Goal: Task Accomplishment & Management: Complete application form

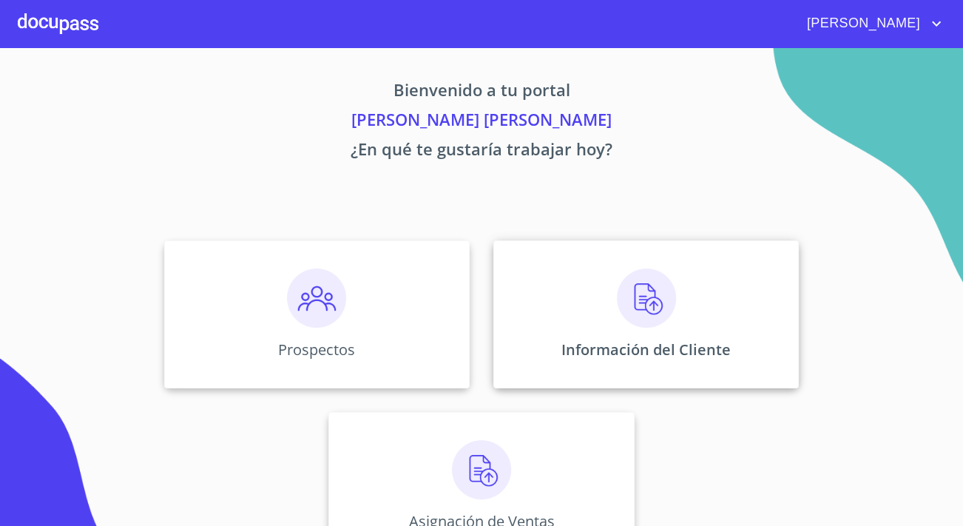
click at [588, 315] on div "Información del Cliente" at bounding box center [647, 315] width 306 height 148
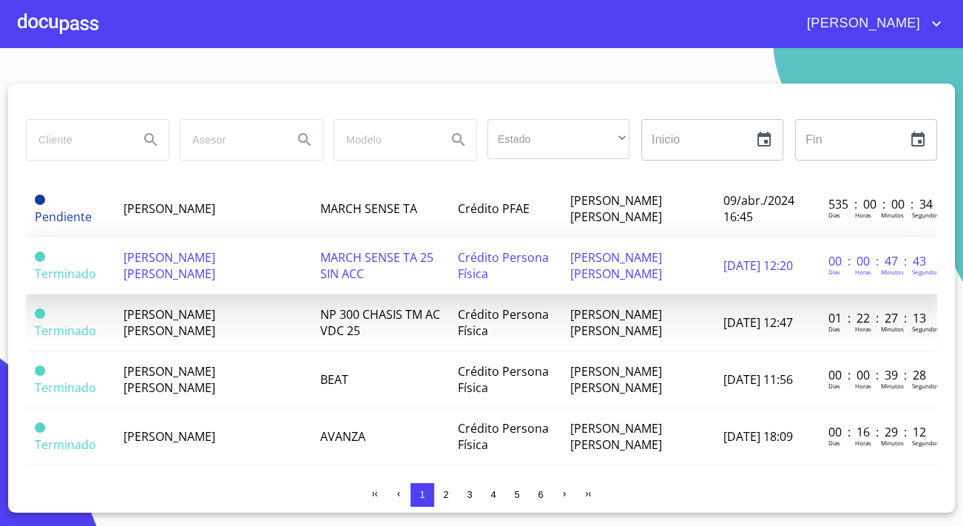
scroll to position [1143, 0]
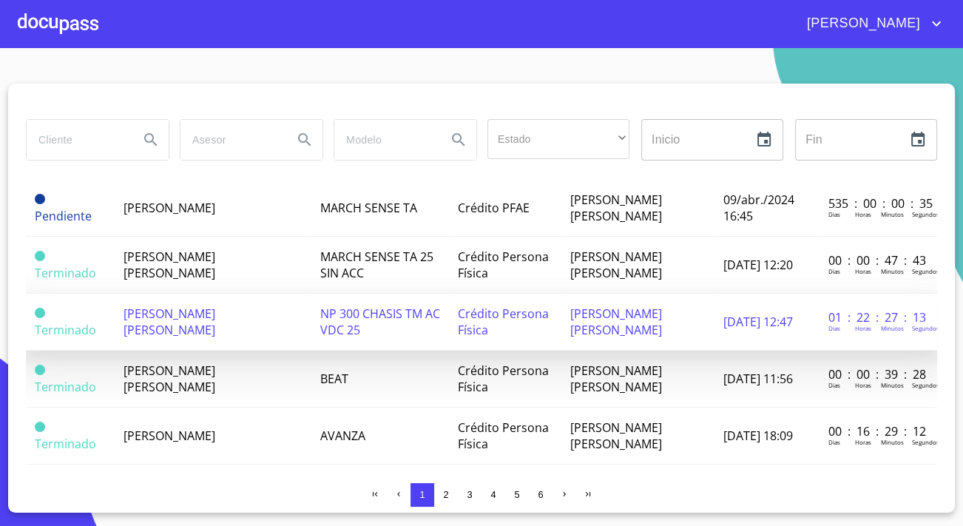
click at [198, 310] on span "[PERSON_NAME] [PERSON_NAME]" at bounding box center [170, 322] width 92 height 33
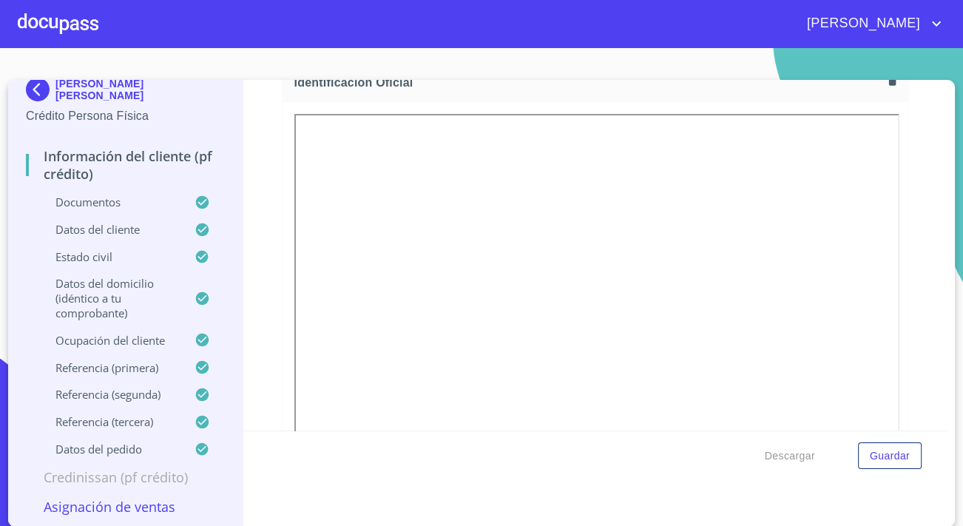
scroll to position [538, 0]
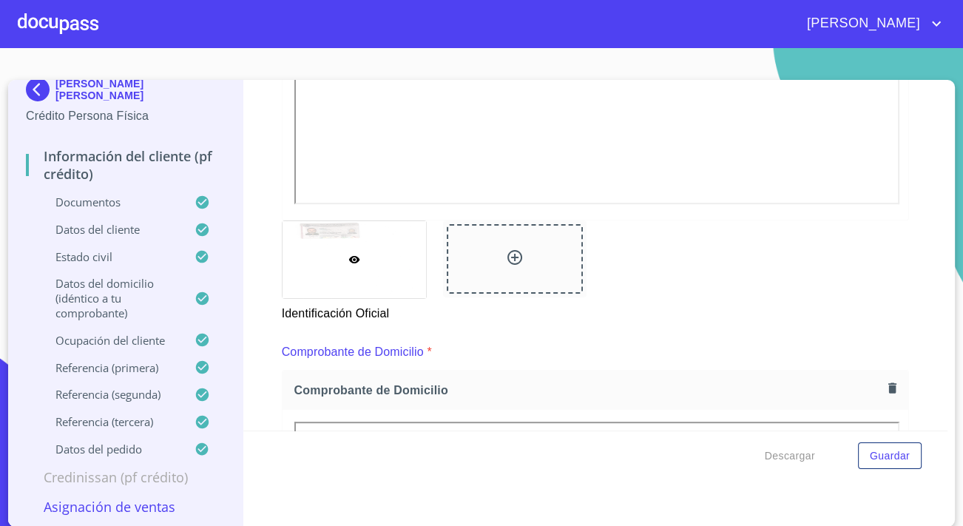
click at [124, 505] on p "Asignación de Ventas" at bounding box center [125, 507] width 199 height 18
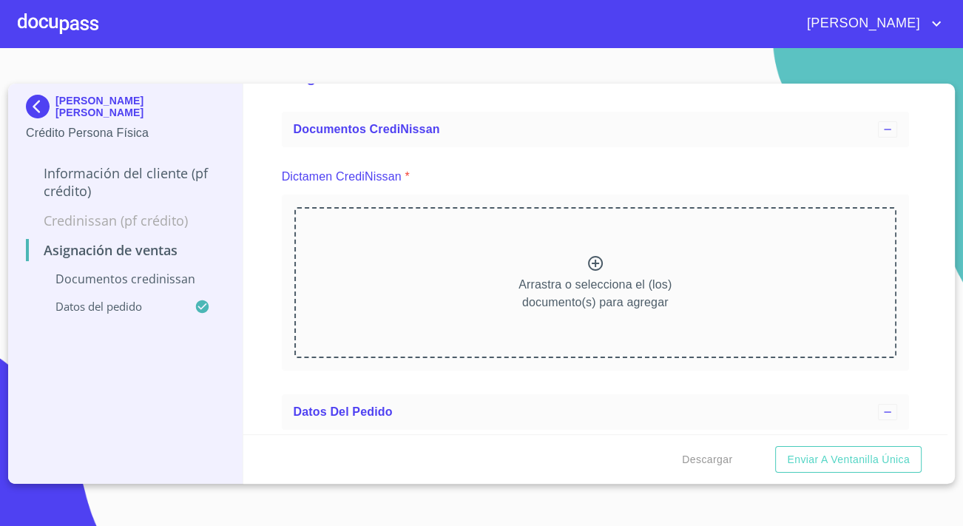
scroll to position [0, 0]
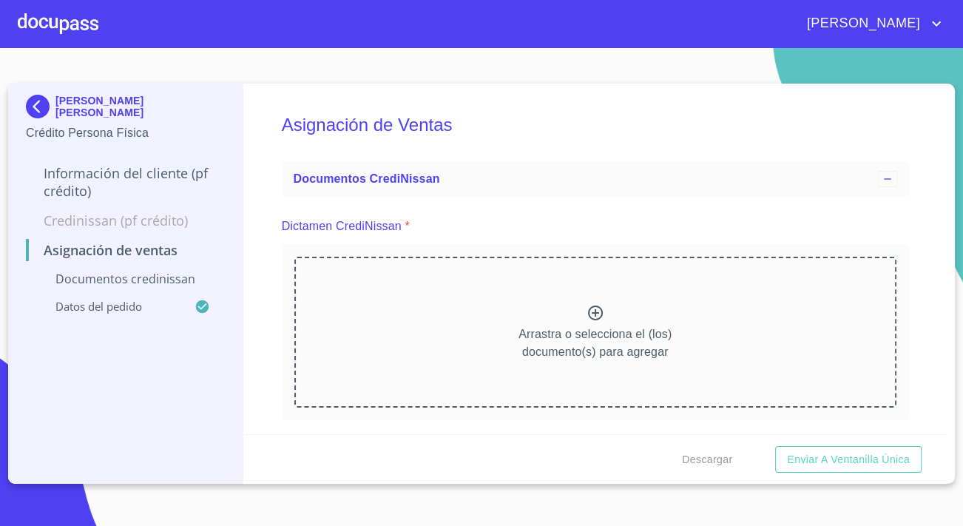
click at [536, 306] on div "Arrastra o selecciona el (los) documento(s) para agregar" at bounding box center [596, 332] width 602 height 151
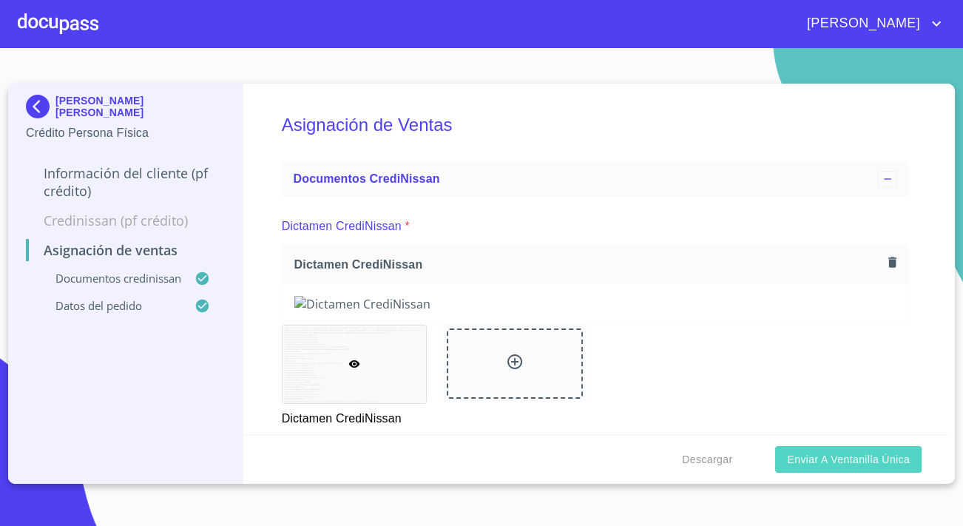
click at [858, 457] on span "Enviar a Ventanilla única" at bounding box center [848, 460] width 123 height 19
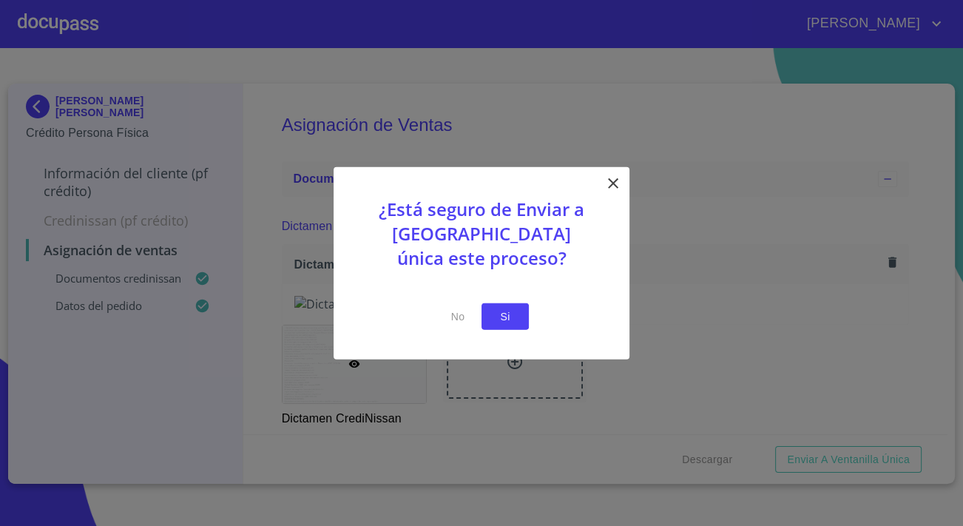
click at [511, 316] on span "Si" at bounding box center [506, 316] width 24 height 19
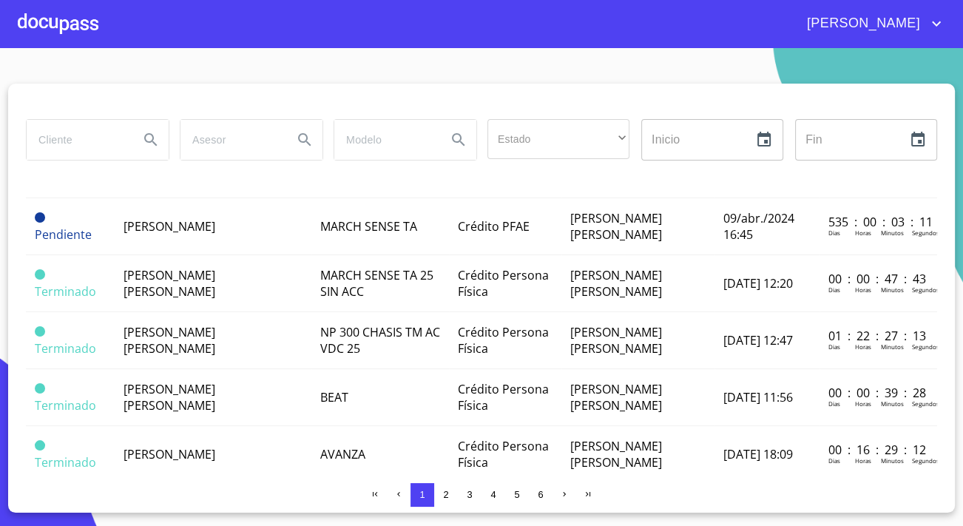
scroll to position [1140, 0]
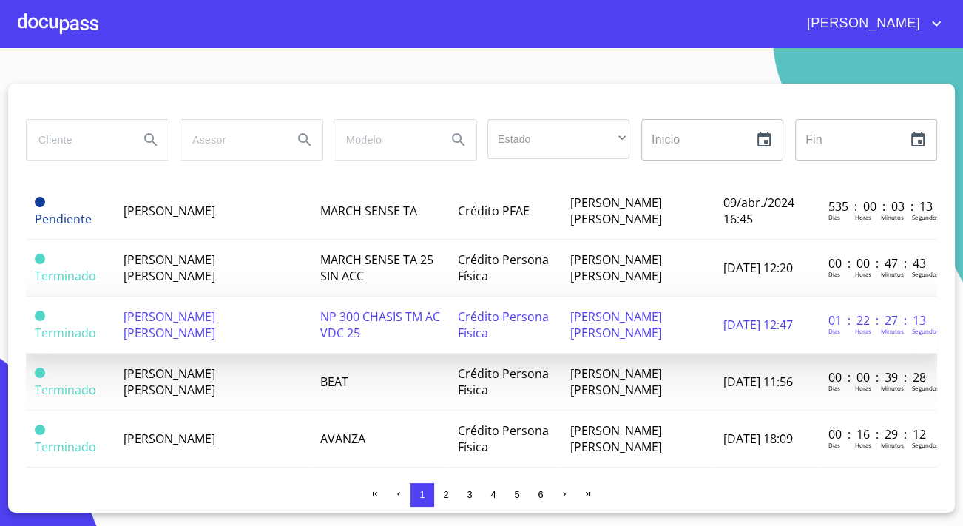
click at [199, 309] on span "[PERSON_NAME] [PERSON_NAME]" at bounding box center [170, 325] width 92 height 33
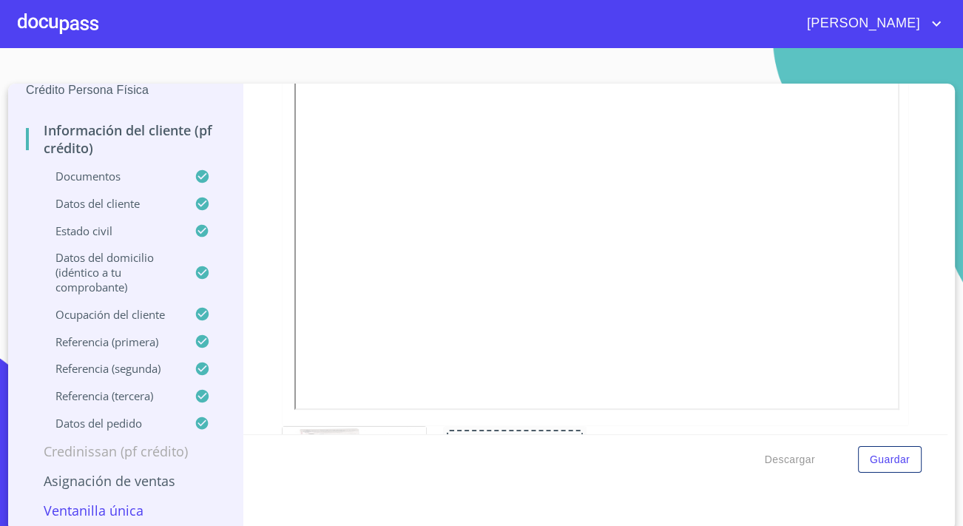
click at [112, 505] on p "Ventanilla única" at bounding box center [125, 511] width 199 height 18
click at [108, 483] on p "Asignación de Ventas" at bounding box center [125, 481] width 199 height 18
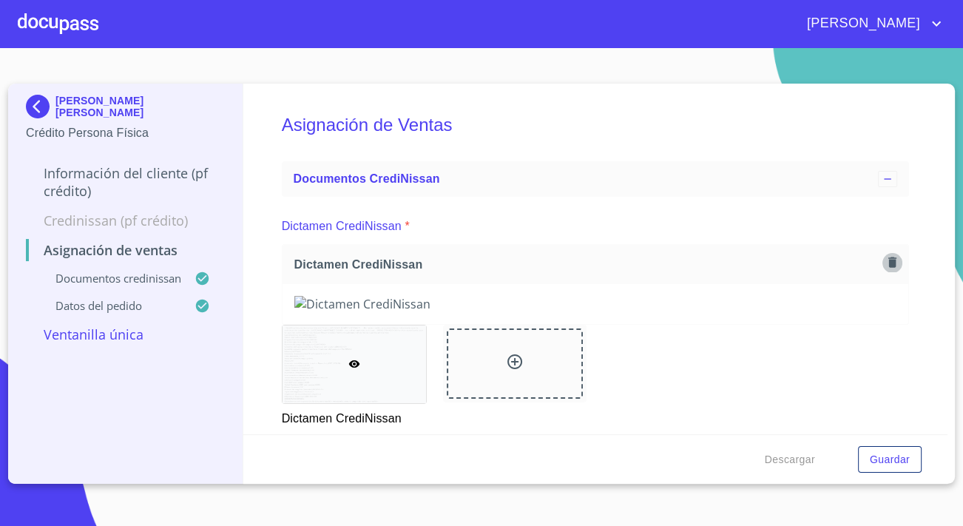
click at [889, 259] on icon "button" at bounding box center [893, 263] width 8 height 10
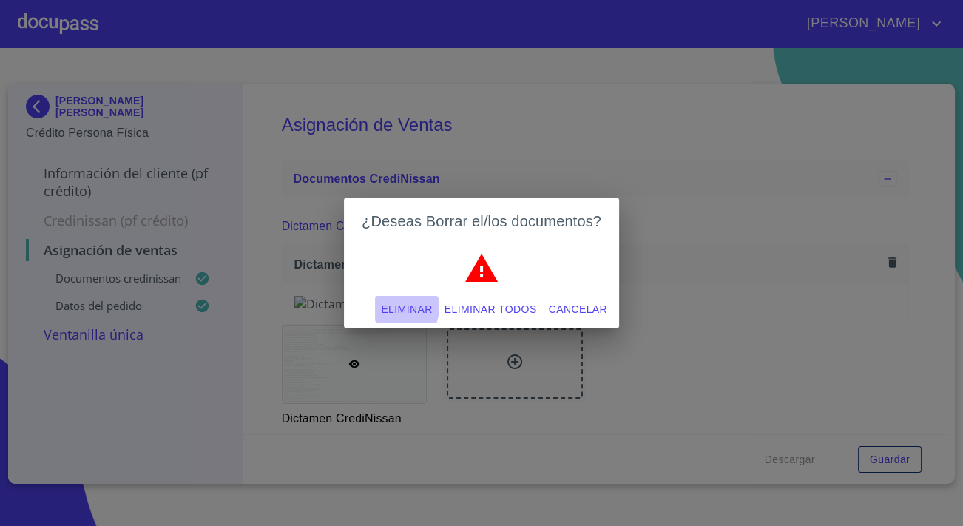
click at [404, 307] on span "Eliminar" at bounding box center [406, 309] width 51 height 19
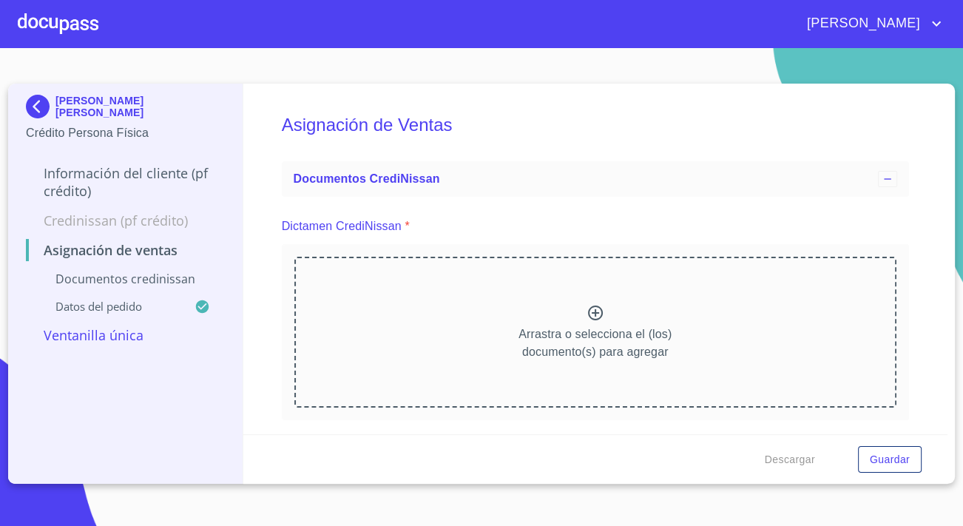
click at [396, 307] on div "Arrastra o selecciona el (los) documento(s) para agregar" at bounding box center [596, 332] width 602 height 151
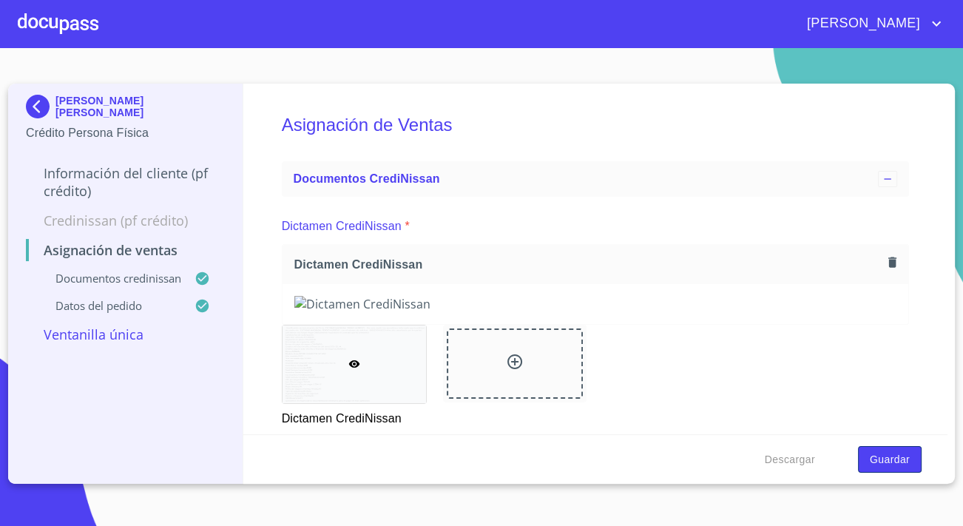
click at [908, 457] on span "Guardar" at bounding box center [890, 460] width 40 height 19
